Goal: Transaction & Acquisition: Purchase product/service

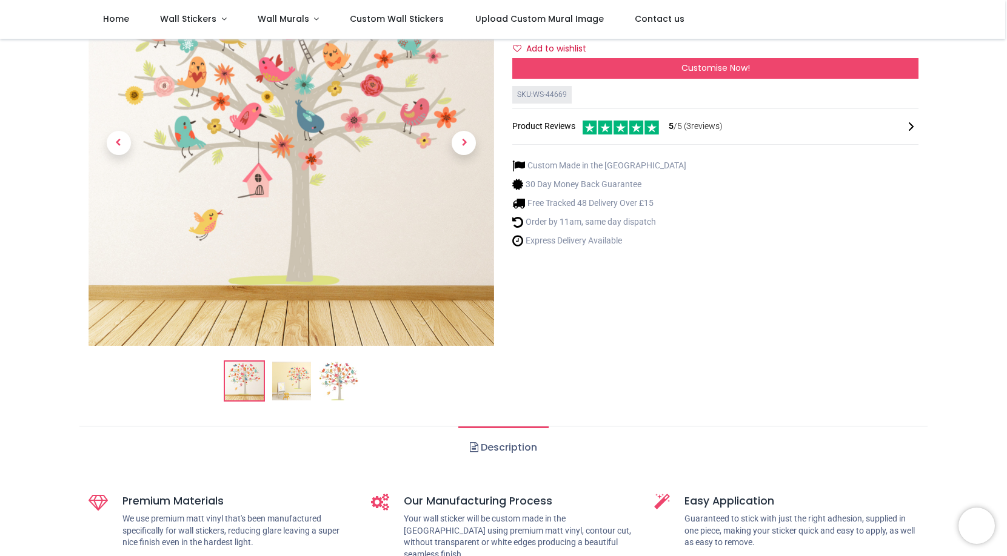
scroll to position [6, 0]
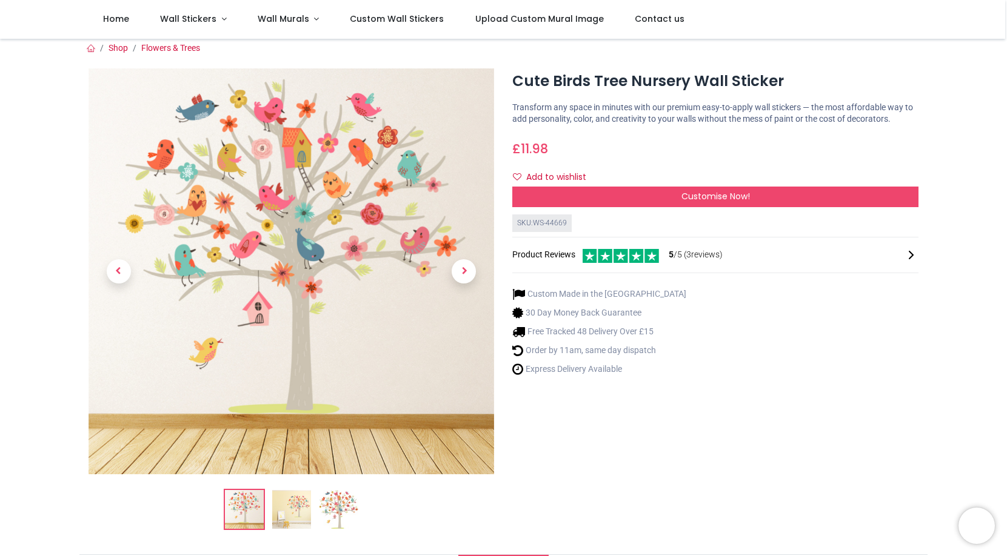
click at [295, 519] on img at bounding box center [291, 509] width 39 height 39
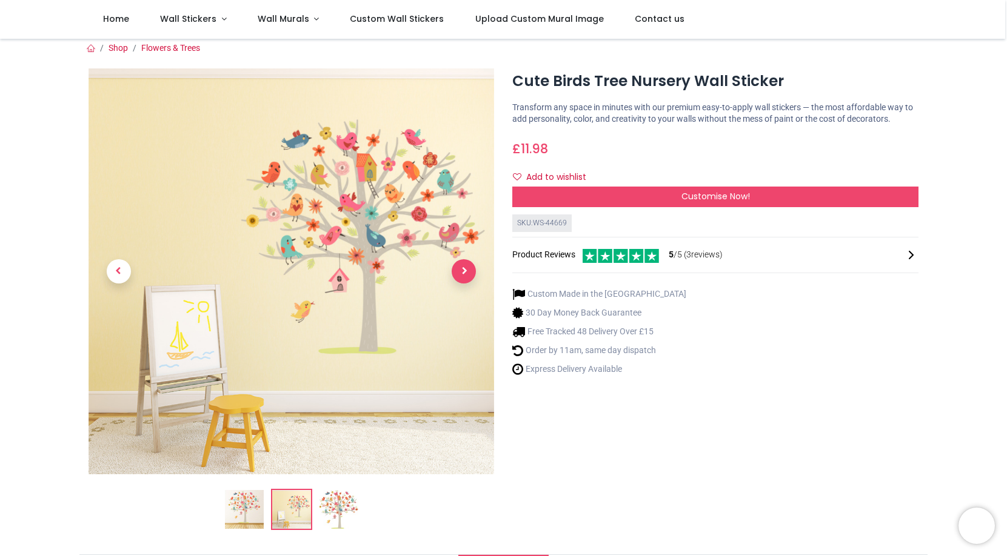
click at [461, 269] on span "Next" at bounding box center [463, 271] width 24 height 24
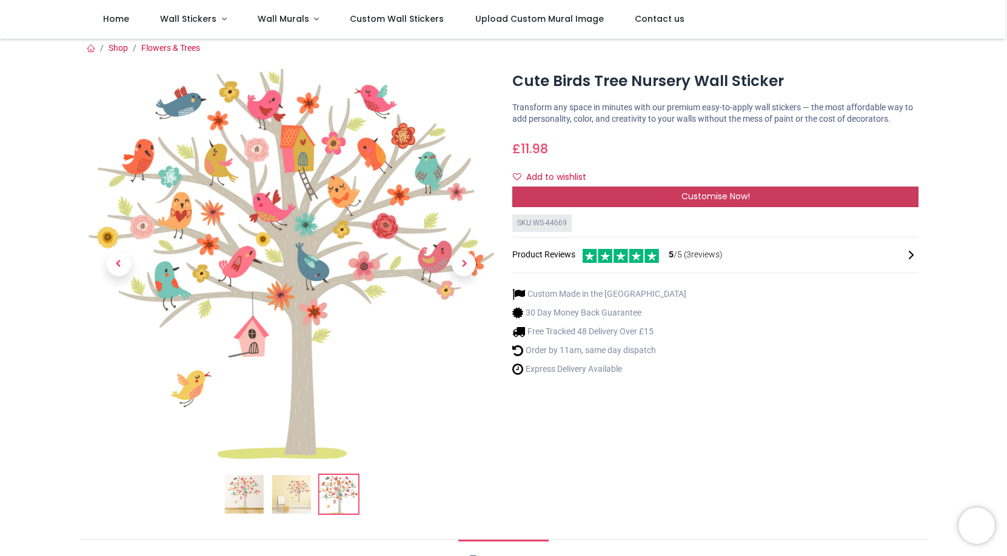
click at [614, 201] on div "Customise Now!" at bounding box center [715, 197] width 406 height 21
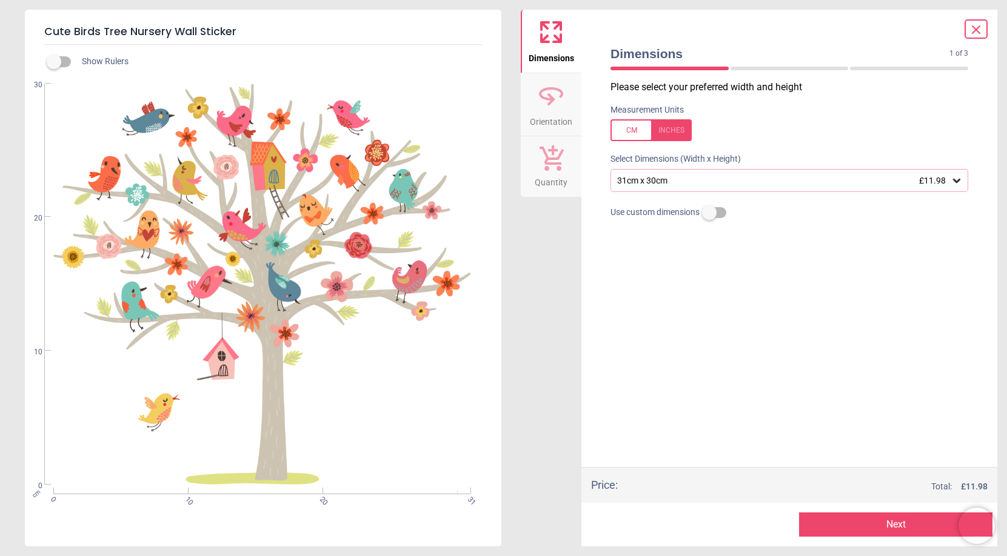
click at [957, 181] on icon at bounding box center [956, 181] width 7 height 4
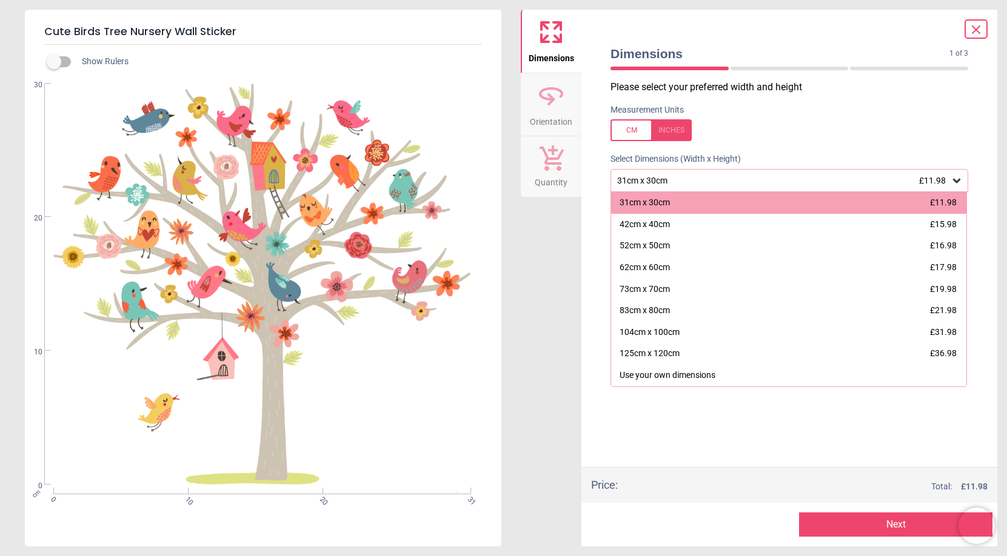
click at [975, 27] on icon at bounding box center [975, 29] width 15 height 15
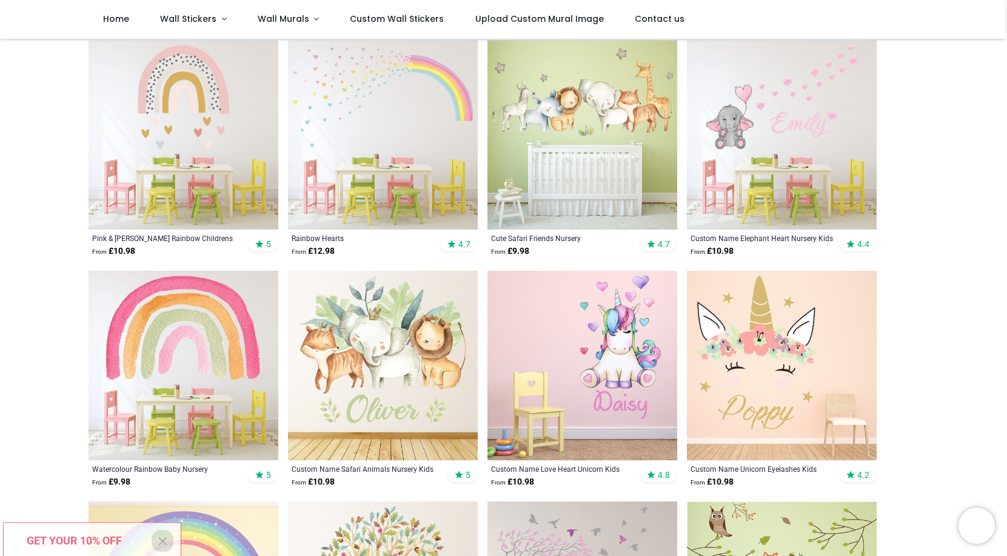
scroll to position [240, 0]
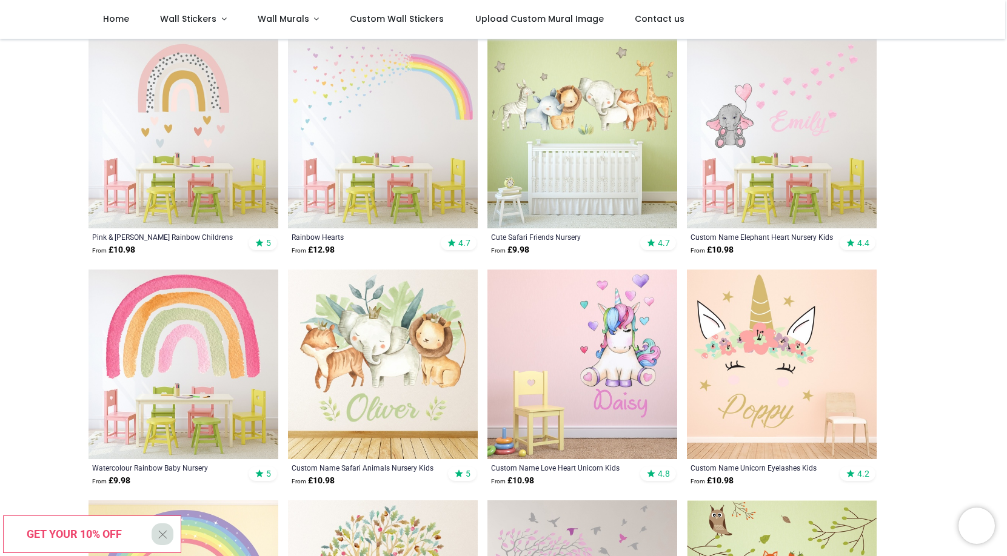
click at [156, 107] on img at bounding box center [183, 134] width 190 height 190
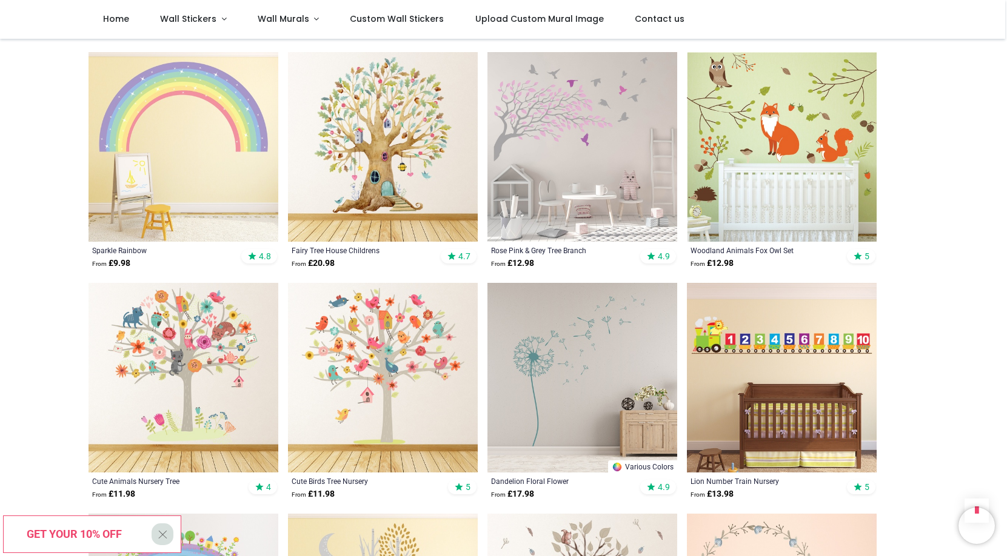
scroll to position [745, 0]
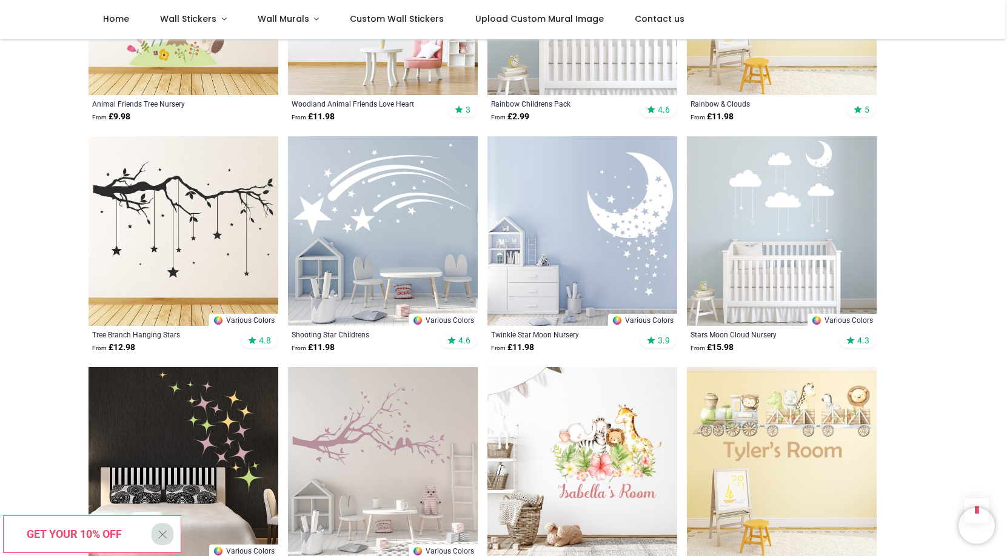
scroll to position [2217, 0]
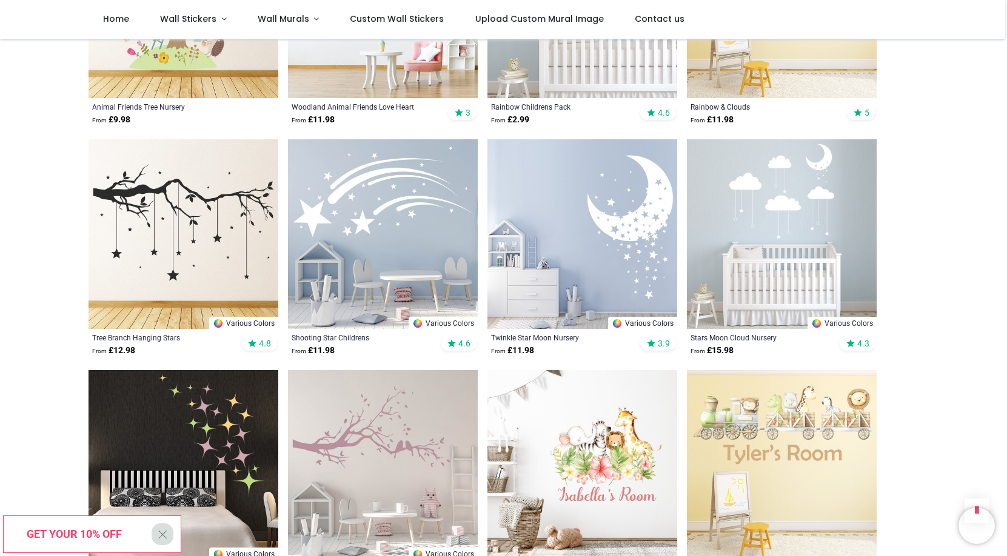
click at [762, 206] on img at bounding box center [782, 234] width 190 height 190
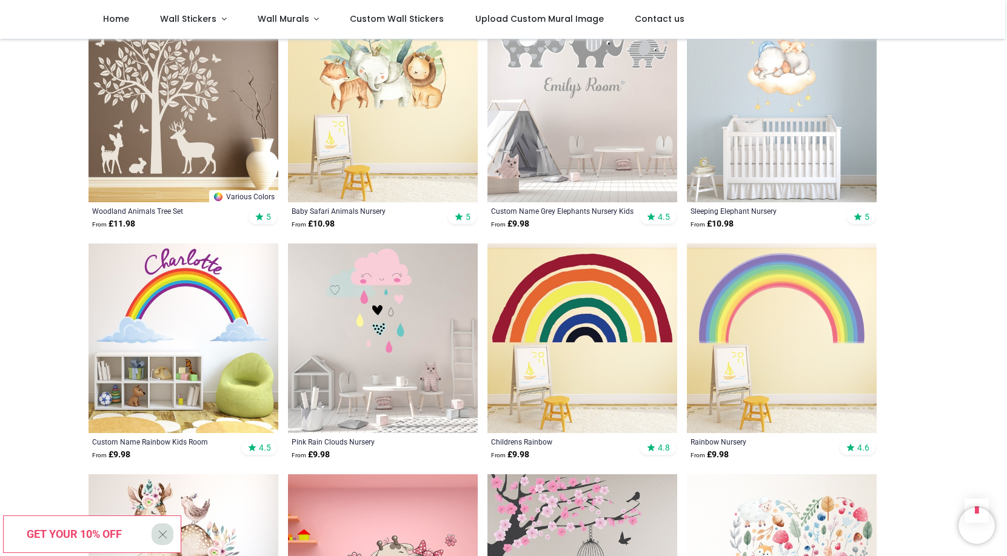
scroll to position [0, 0]
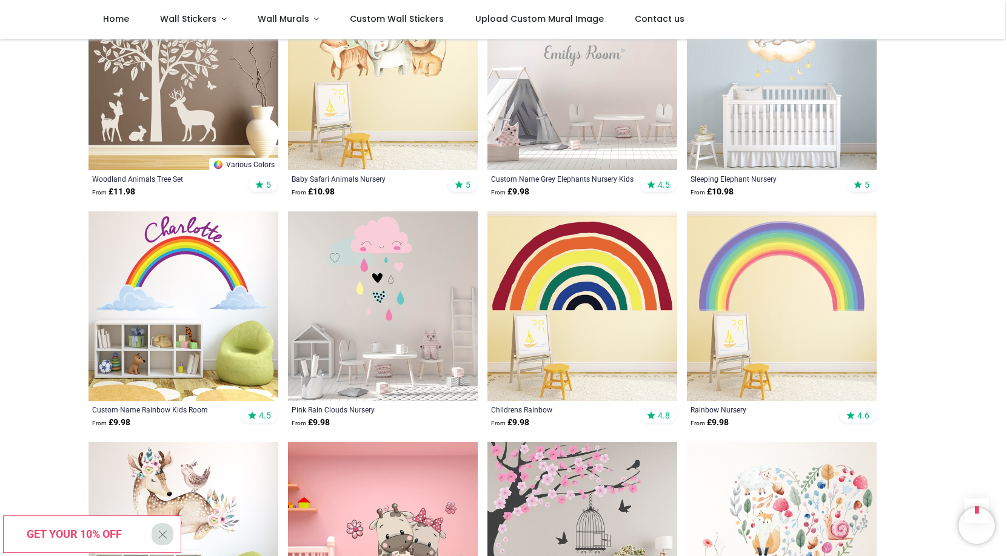
scroll to position [1459, 0]
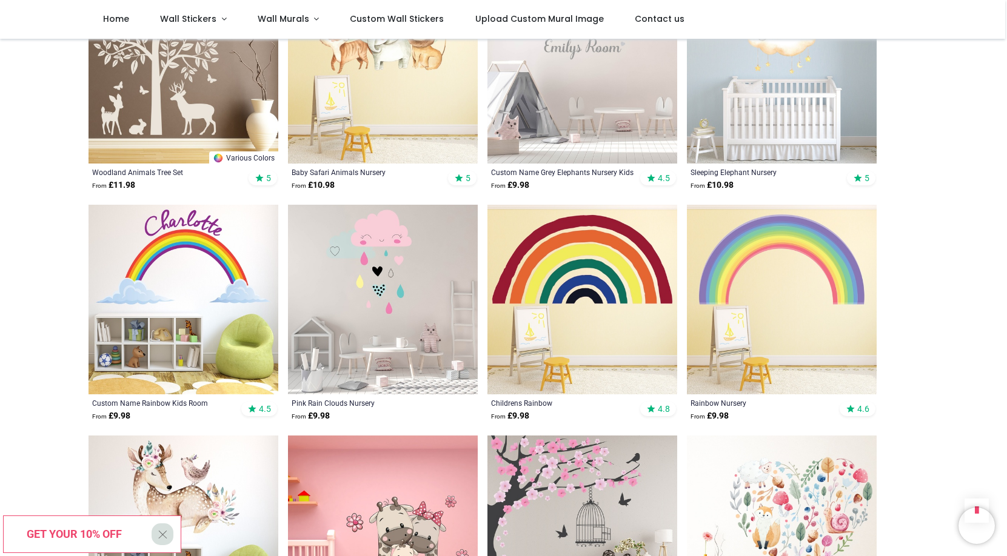
click at [437, 286] on img at bounding box center [383, 300] width 190 height 190
click at [162, 538] on span "X" at bounding box center [163, 534] width 10 height 21
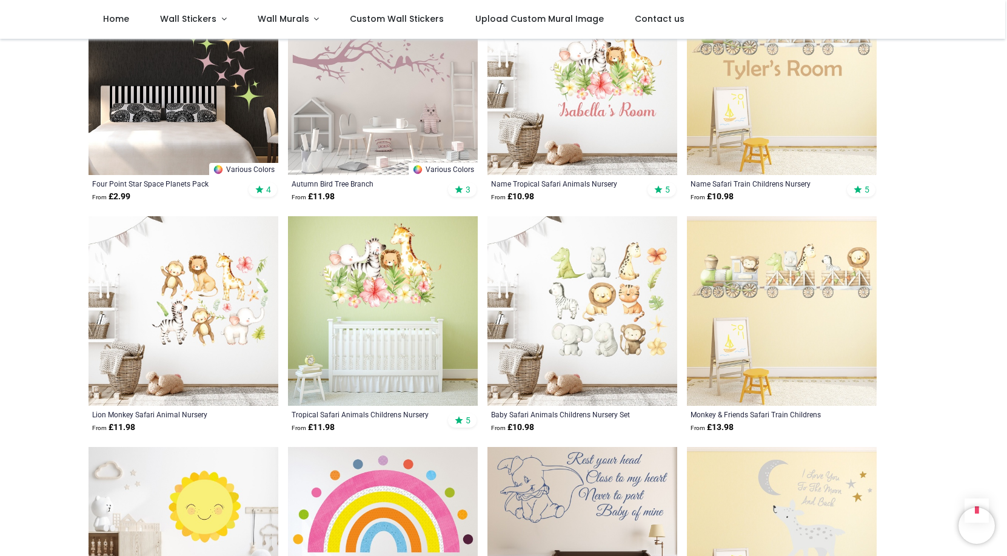
scroll to position [2750, 0]
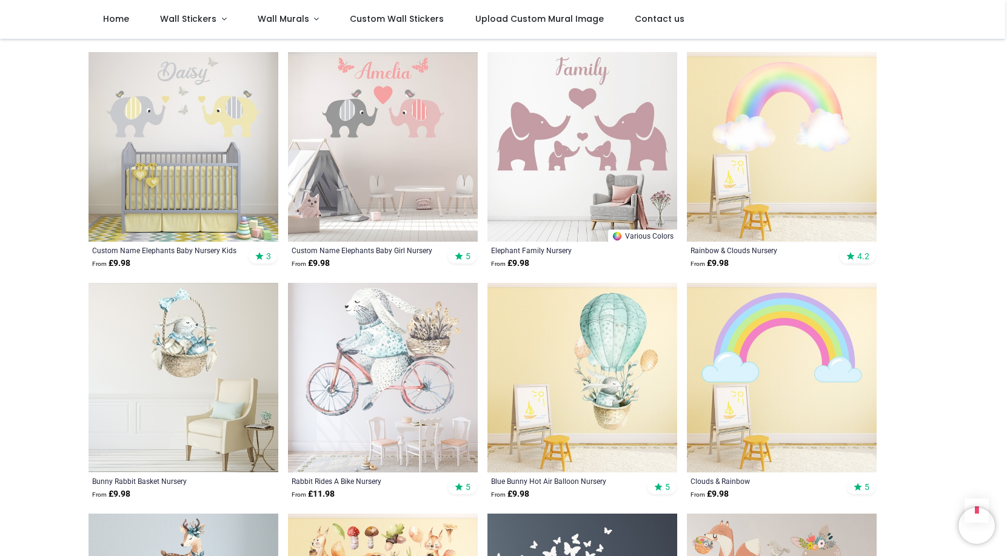
scroll to position [4322, 0]
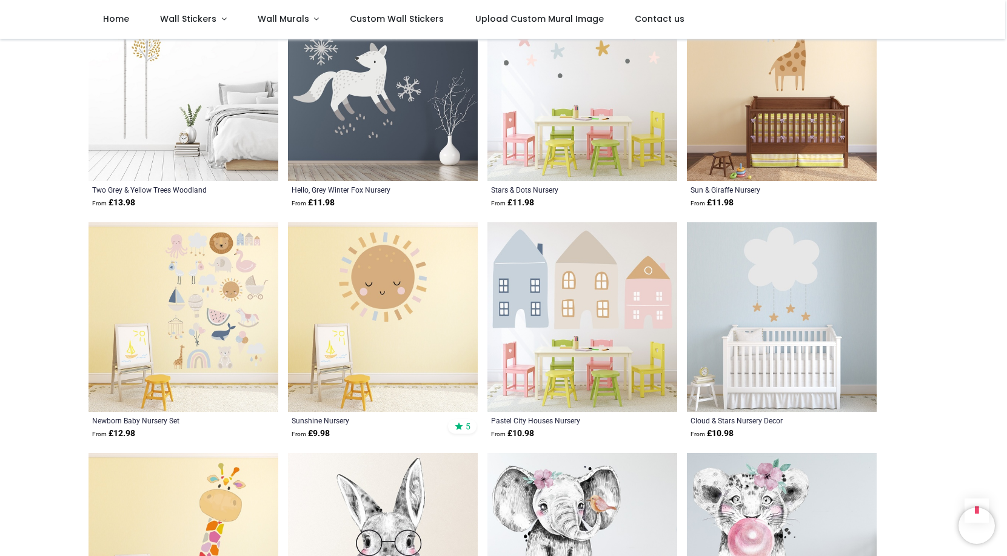
scroll to position [5897, 0]
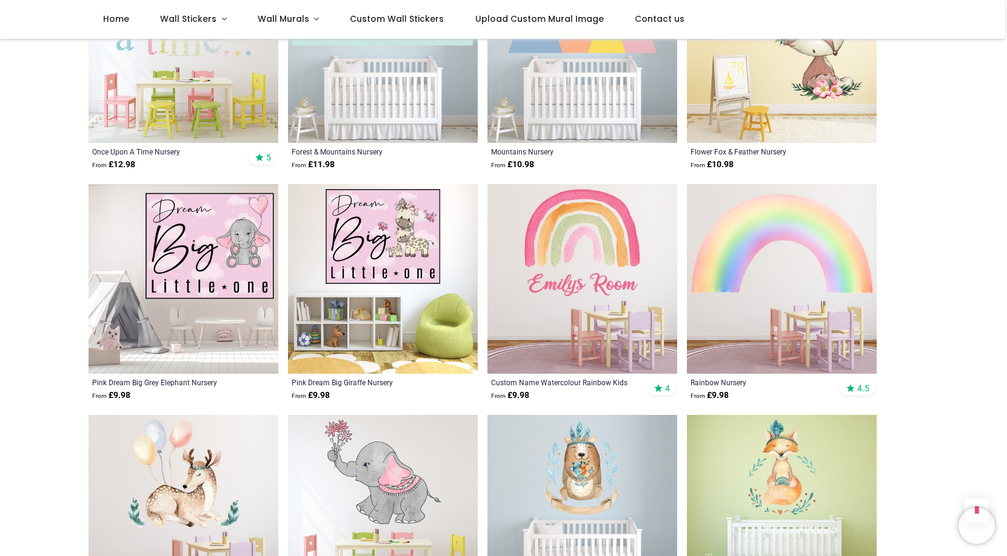
scroll to position [6866, 0]
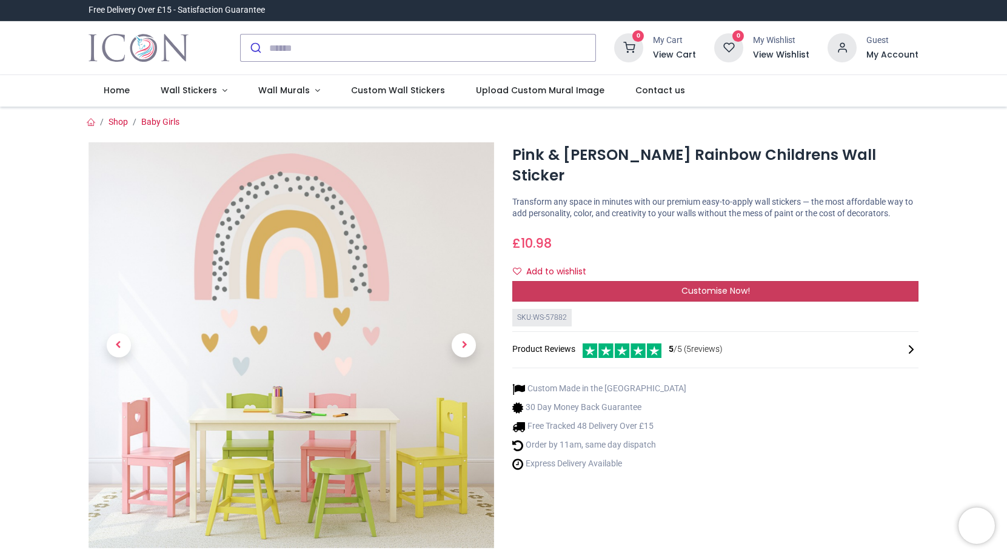
click at [639, 281] on div "Customise Now!" at bounding box center [715, 291] width 406 height 21
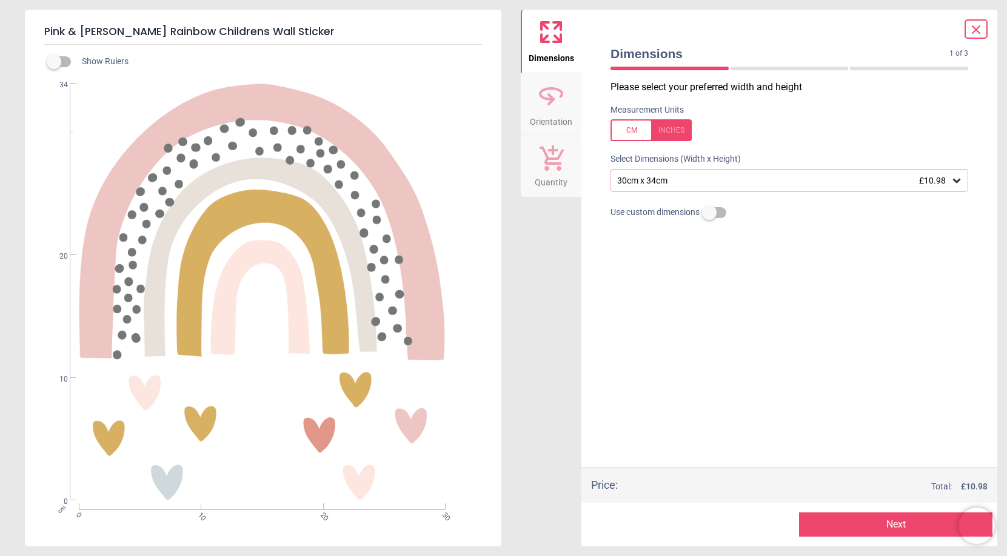
click at [842, 182] on div "30cm x 34cm £10.98" at bounding box center [783, 181] width 335 height 10
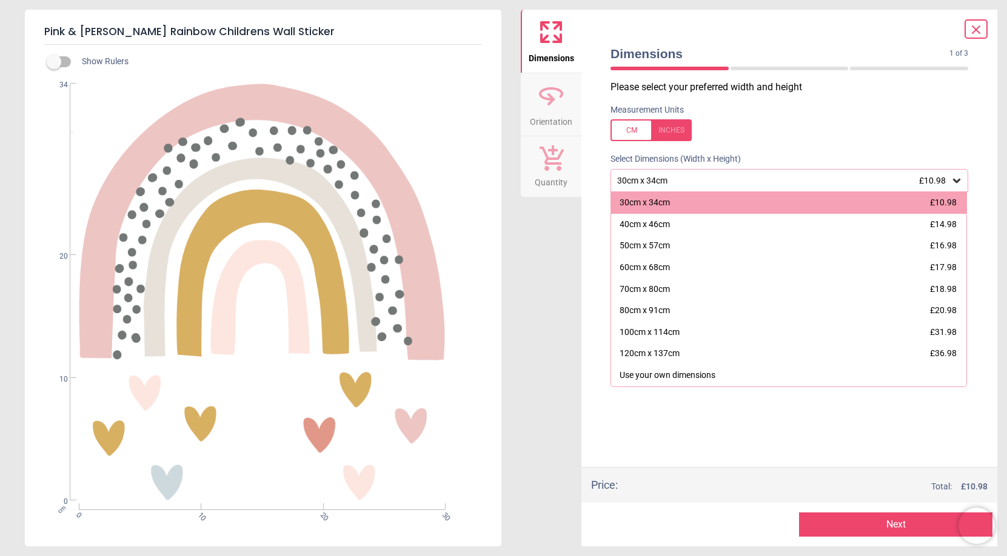
click at [847, 113] on div "Measurement Units" at bounding box center [789, 122] width 377 height 47
click at [971, 31] on icon at bounding box center [975, 29] width 15 height 15
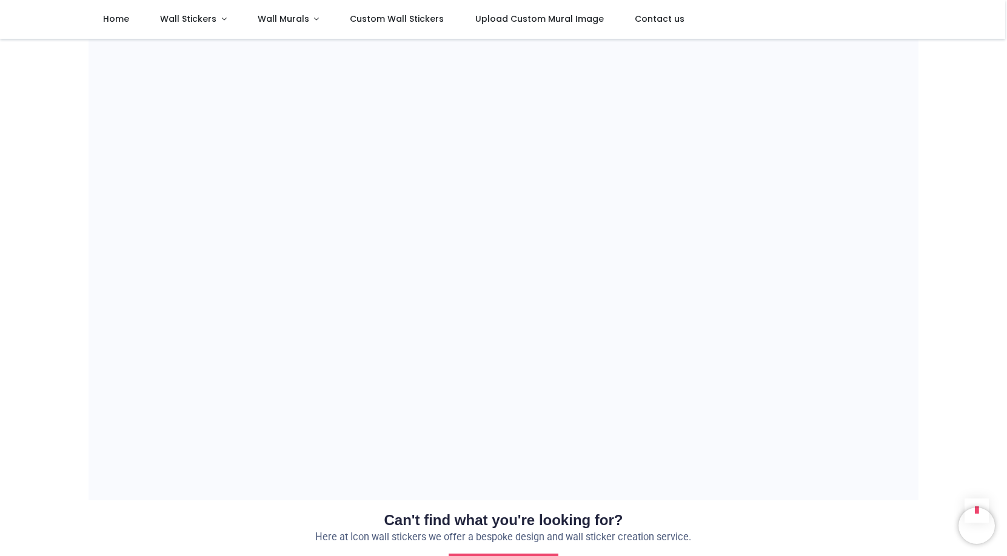
scroll to position [904, 0]
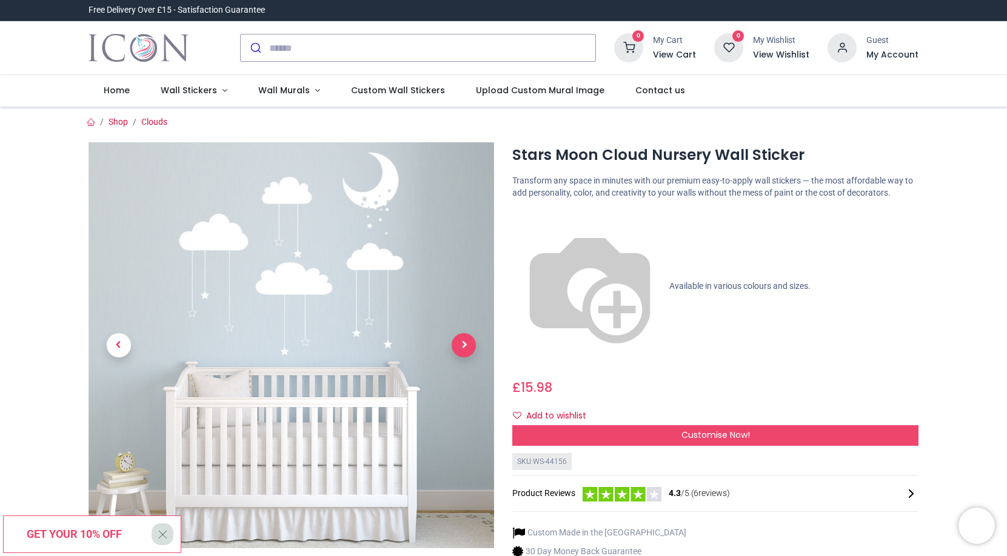
click at [470, 349] on span "Next" at bounding box center [463, 345] width 24 height 24
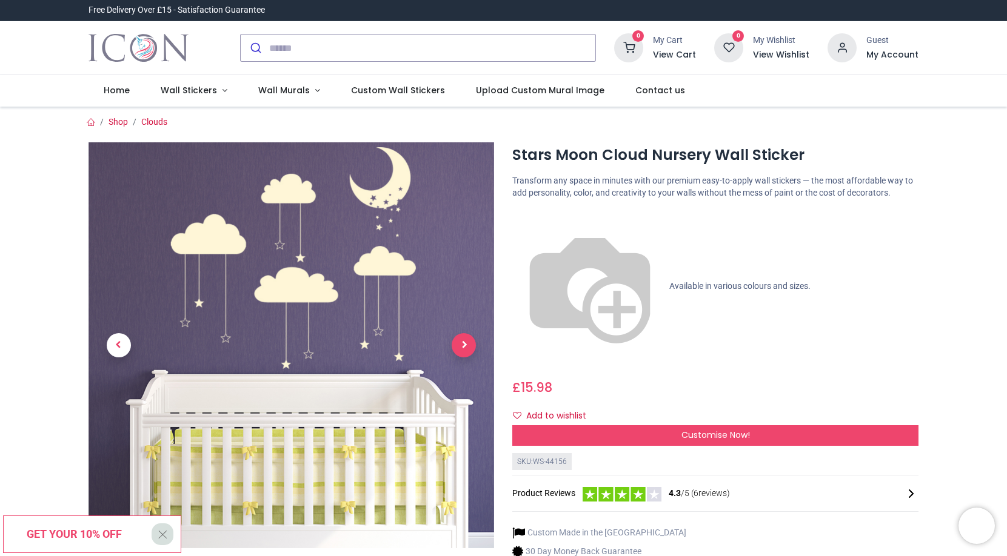
click at [467, 348] on span "Next" at bounding box center [463, 345] width 24 height 24
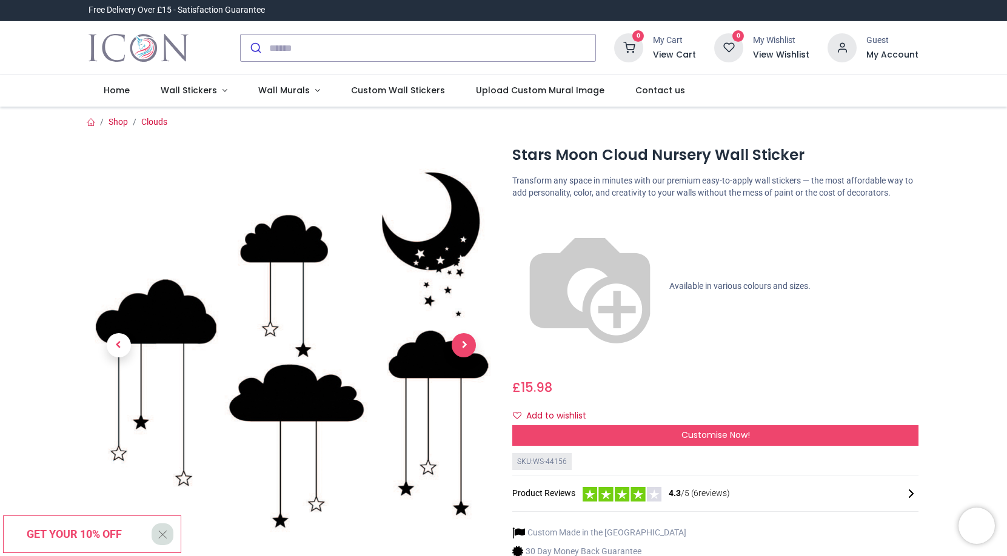
click at [467, 348] on span "Next" at bounding box center [463, 345] width 24 height 24
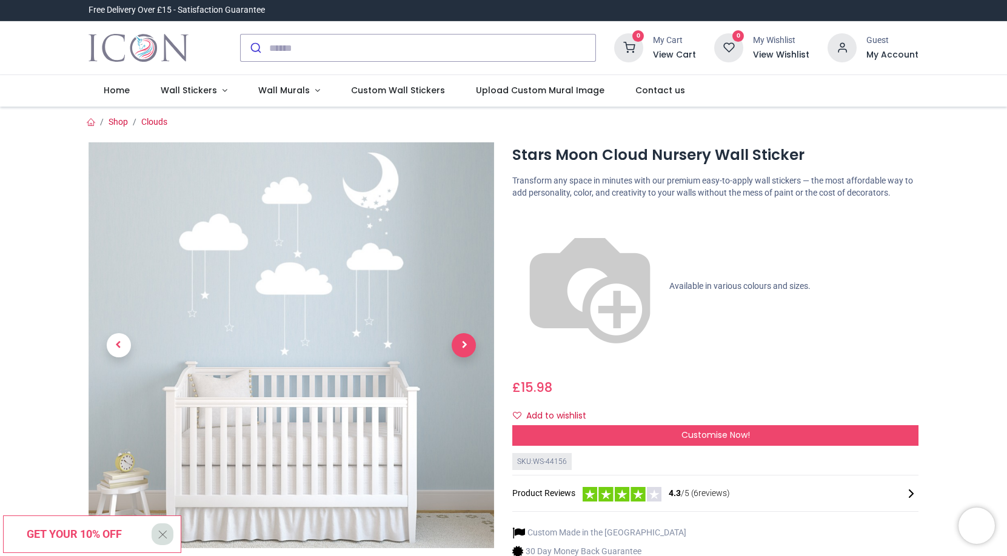
click at [467, 348] on span "Next" at bounding box center [463, 345] width 24 height 24
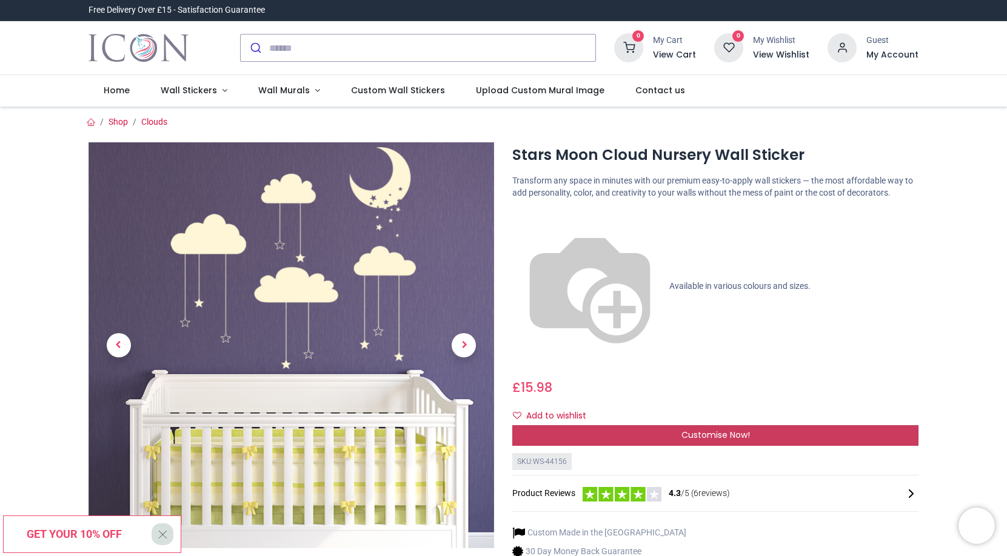
click at [582, 425] on div "Customise Now!" at bounding box center [715, 435] width 406 height 21
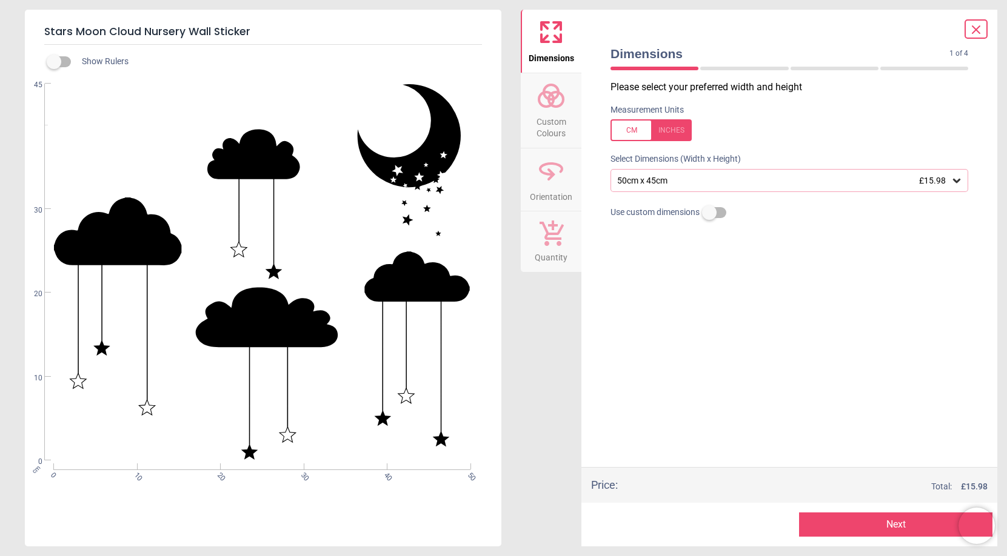
click at [737, 176] on div "50cm x 45cm £15.98" at bounding box center [783, 181] width 335 height 10
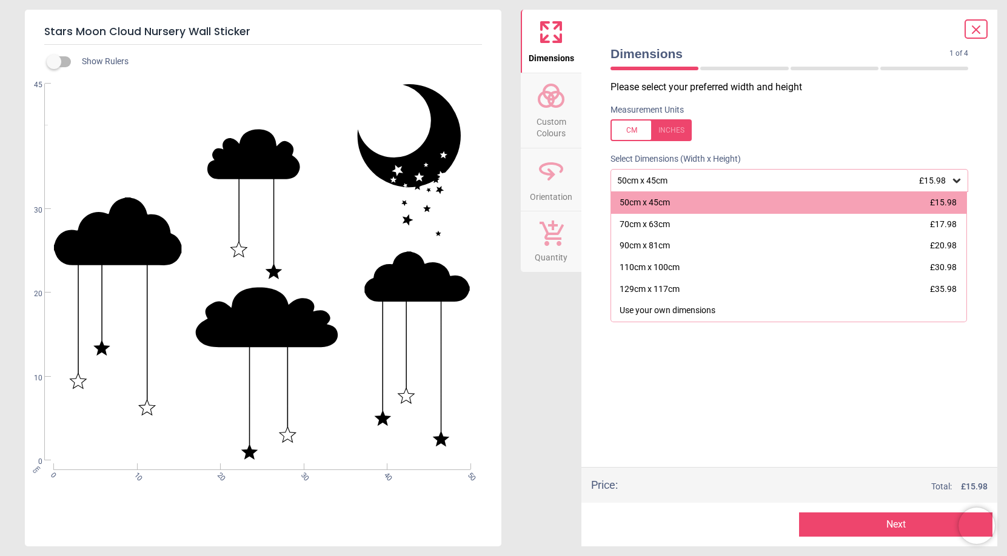
click at [547, 115] on span "Custom Colours" at bounding box center [551, 125] width 58 height 30
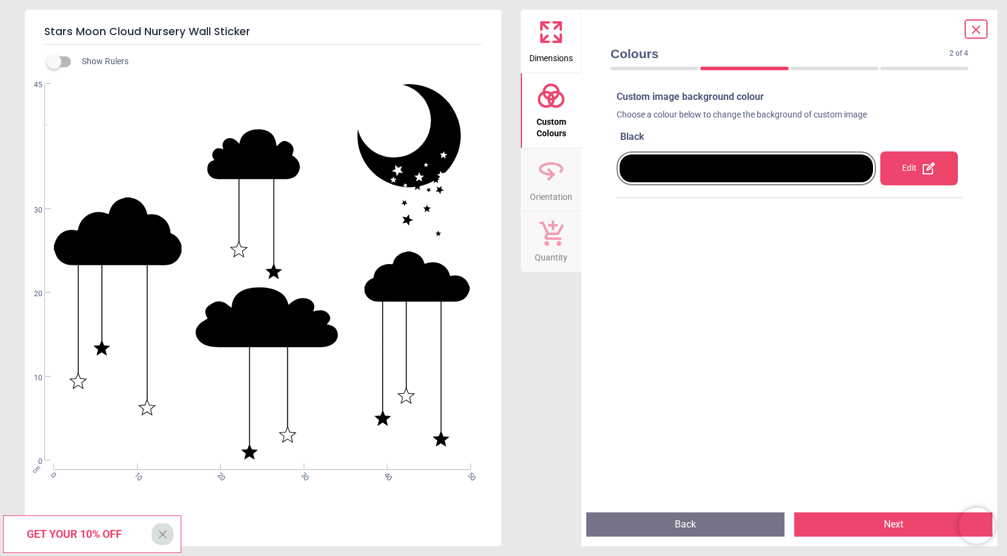
click at [911, 171] on div "Edit" at bounding box center [919, 169] width 78 height 34
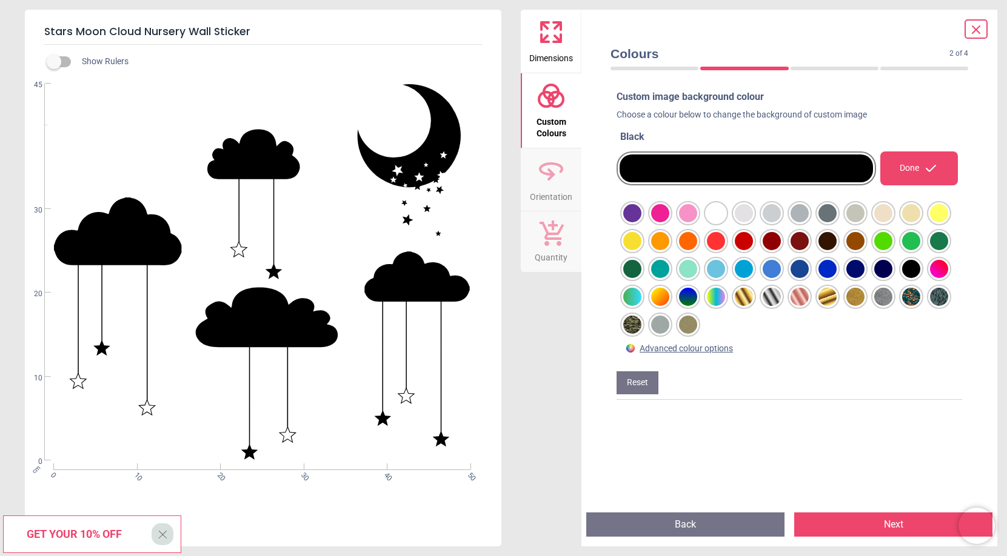
click at [641, 214] on div at bounding box center [632, 213] width 18 height 18
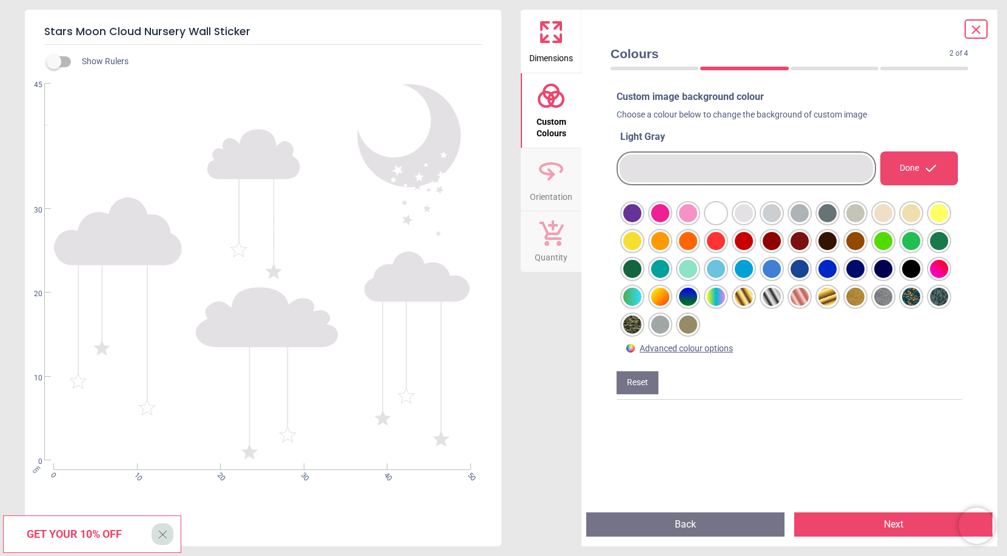
click at [641, 218] on div at bounding box center [632, 213] width 18 height 18
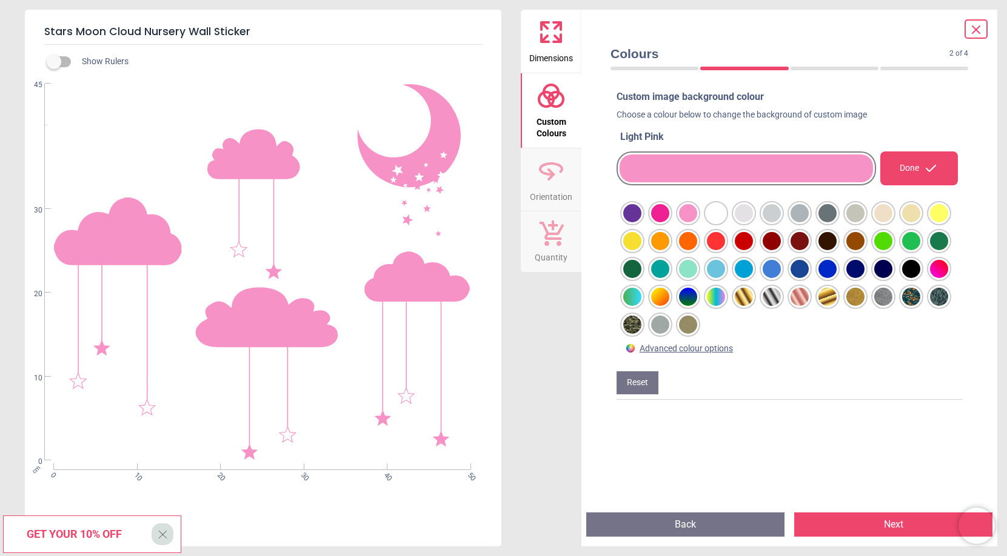
click at [636, 222] on div at bounding box center [632, 213] width 18 height 18
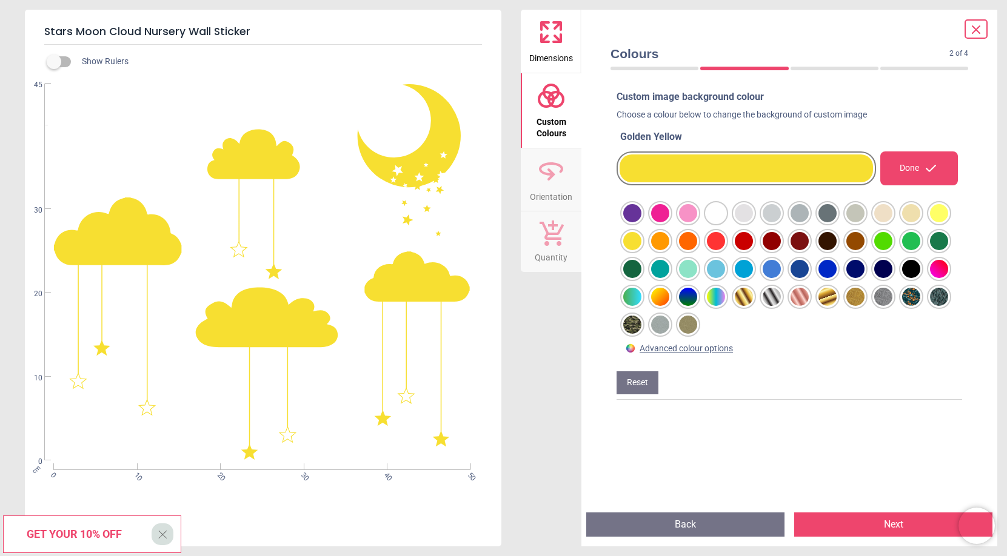
click at [641, 222] on div at bounding box center [632, 213] width 18 height 18
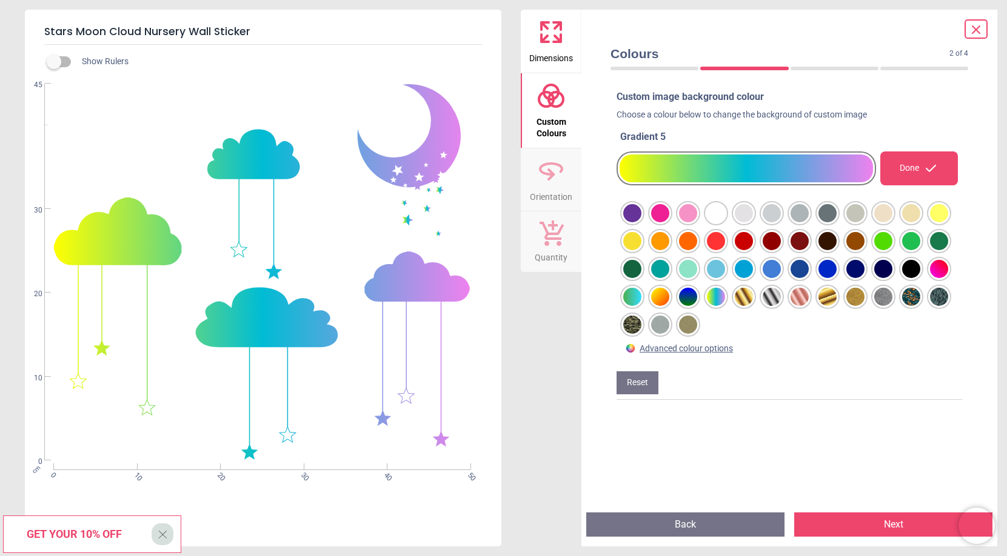
click at [641, 222] on div at bounding box center [632, 213] width 18 height 18
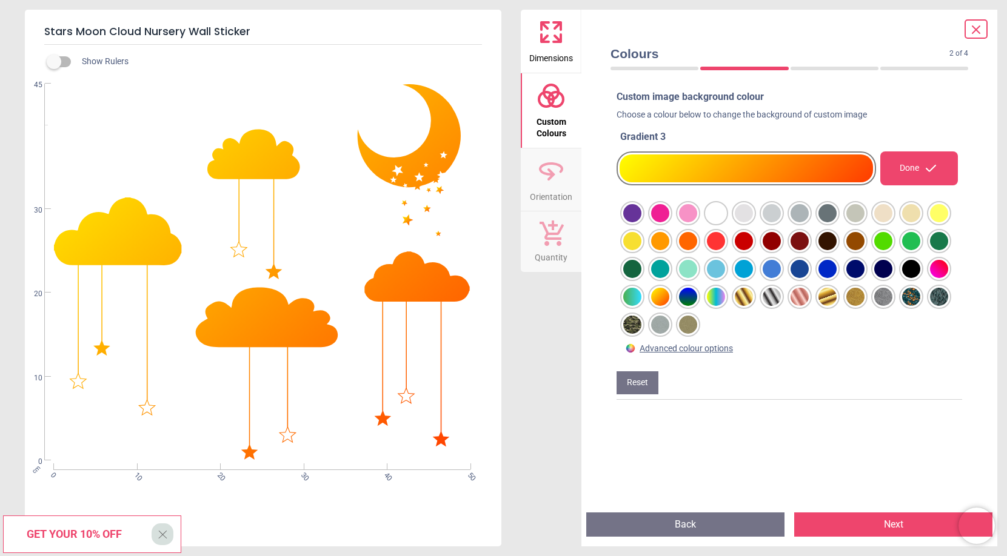
click at [641, 222] on div at bounding box center [632, 213] width 18 height 18
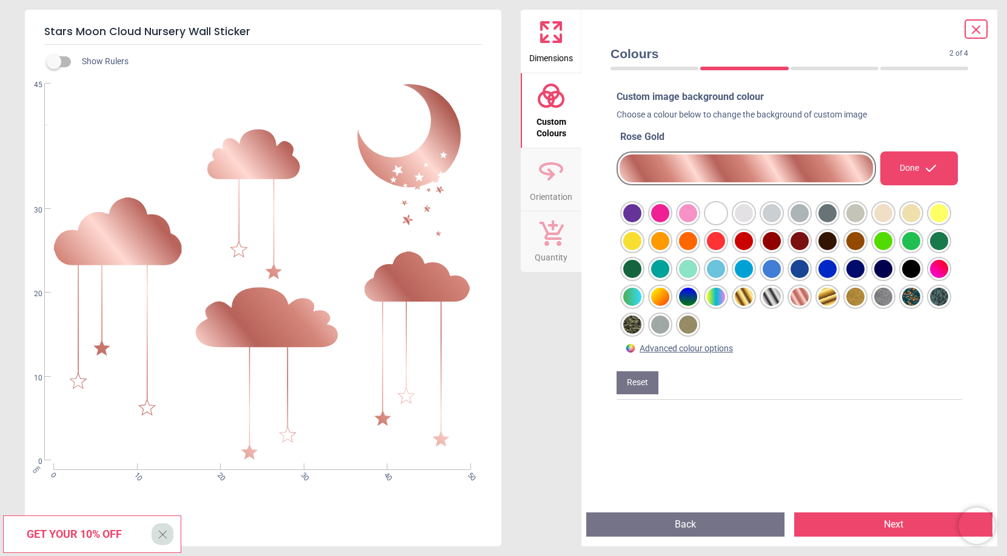
click at [641, 222] on div at bounding box center [632, 213] width 18 height 18
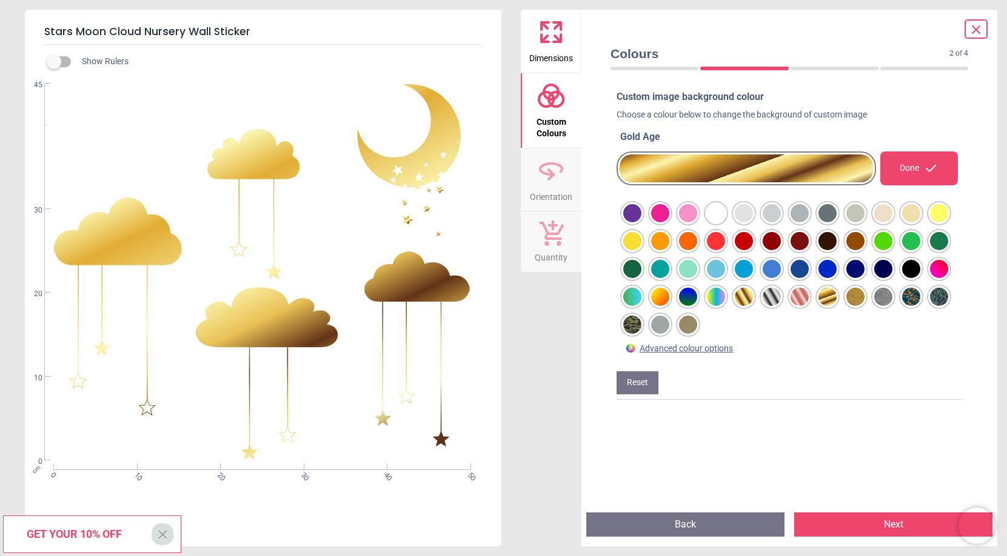
click at [566, 322] on div "Dimensions Custom Colours Orientation Quantity" at bounding box center [551, 278] width 61 height 537
click at [973, 28] on icon at bounding box center [975, 29] width 15 height 15
